Goal: Find specific page/section: Find specific page/section

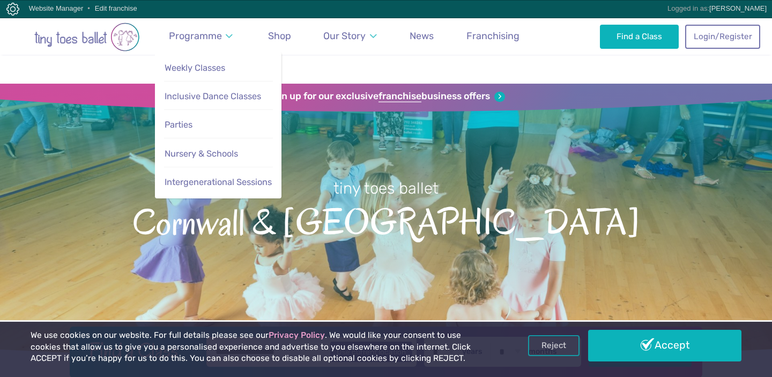
scroll to position [1829, 0]
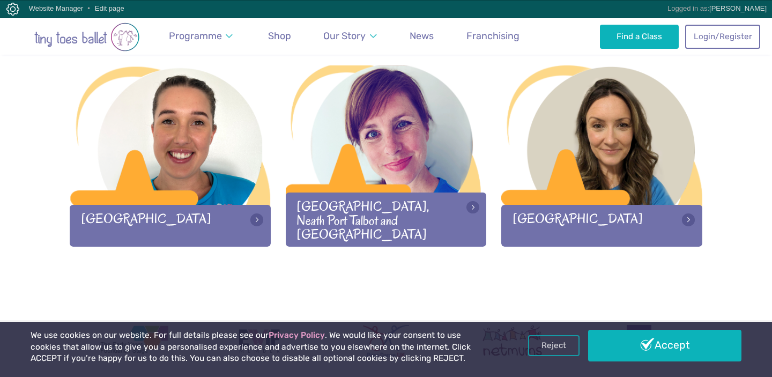
scroll to position [1602, 0]
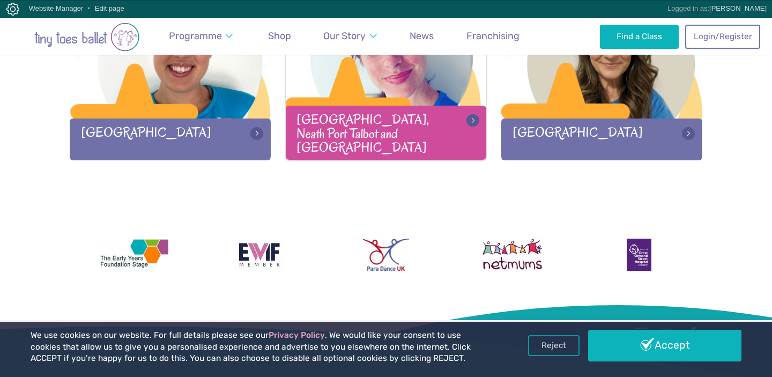
click at [365, 71] on div at bounding box center [386, 49] width 201 height 141
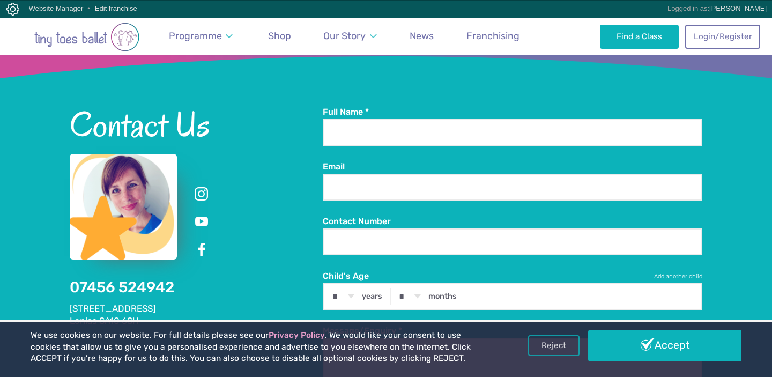
scroll to position [2160, 0]
